Goal: Information Seeking & Learning: Learn about a topic

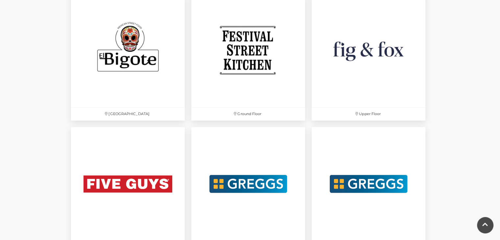
scroll to position [1112, 0]
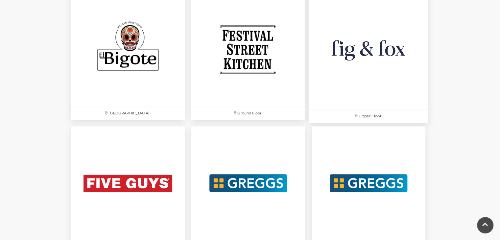
click at [357, 68] on img at bounding box center [369, 49] width 120 height 120
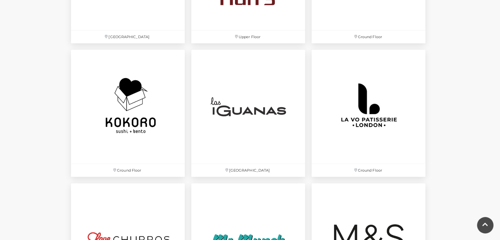
scroll to position [1456, 0]
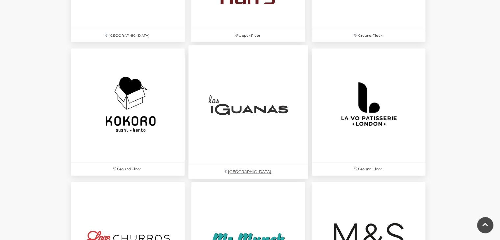
click at [223, 101] on img at bounding box center [248, 105] width 120 height 120
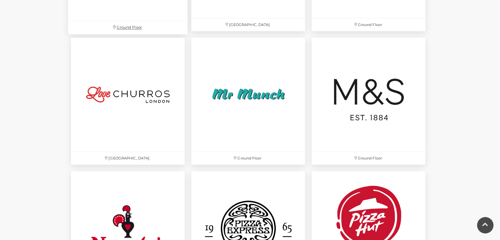
scroll to position [1602, 0]
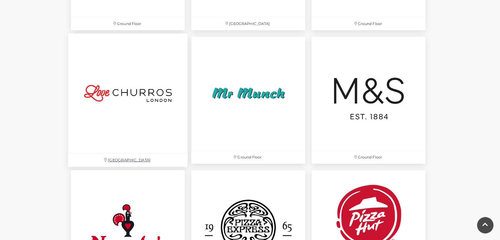
click at [123, 97] on img at bounding box center [128, 94] width 120 height 120
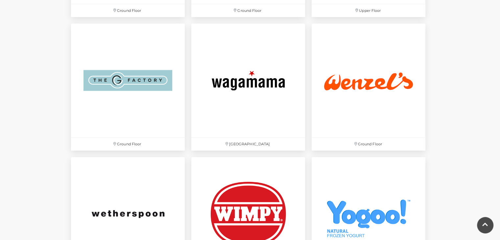
scroll to position [2152, 0]
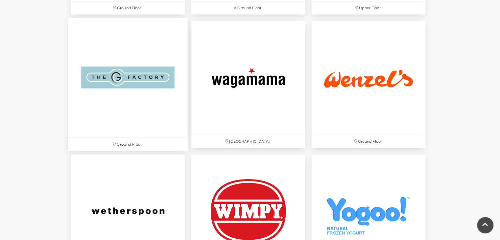
click at [124, 104] on img at bounding box center [128, 78] width 120 height 120
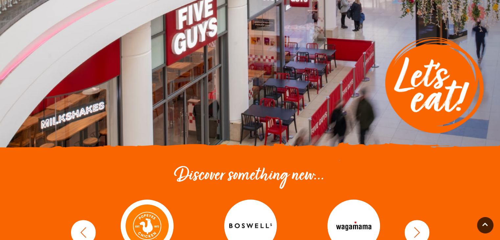
scroll to position [78, 0]
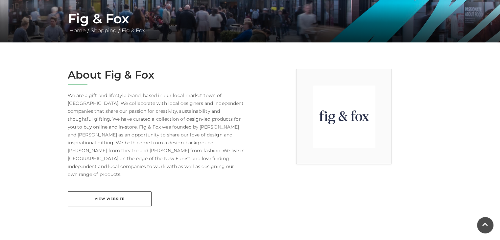
scroll to position [121, 0]
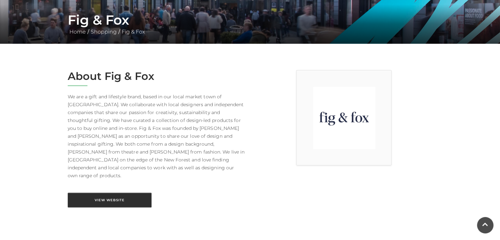
click at [110, 193] on link "View Website" at bounding box center [110, 200] width 84 height 15
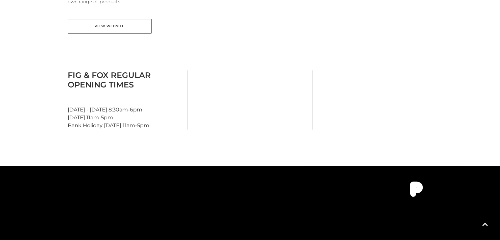
scroll to position [296, 0]
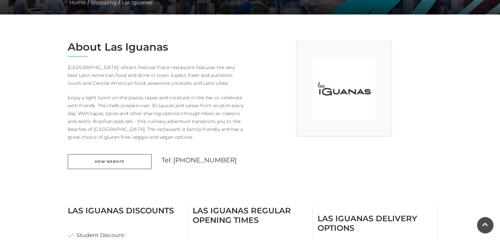
scroll to position [150, 0]
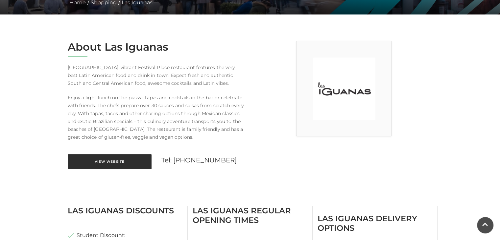
click at [103, 165] on link "View Website" at bounding box center [110, 161] width 84 height 15
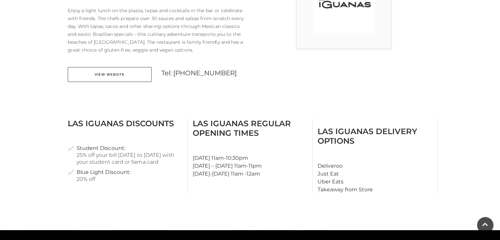
scroll to position [237, 0]
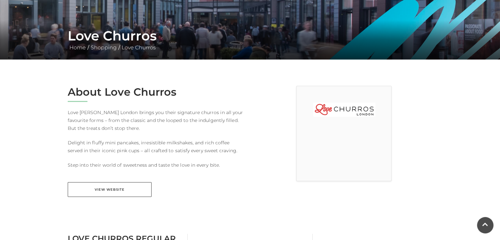
scroll to position [105, 0]
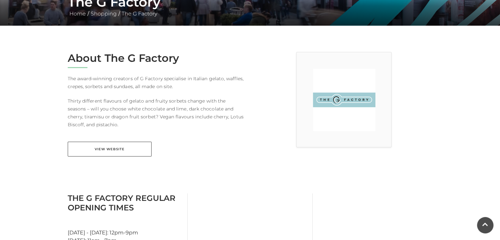
scroll to position [139, 0]
